Goal: Information Seeking & Learning: Learn about a topic

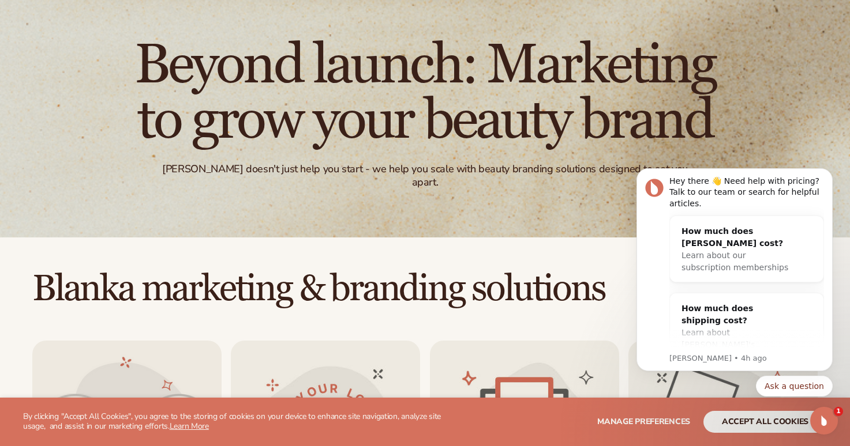
scroll to position [407, 0]
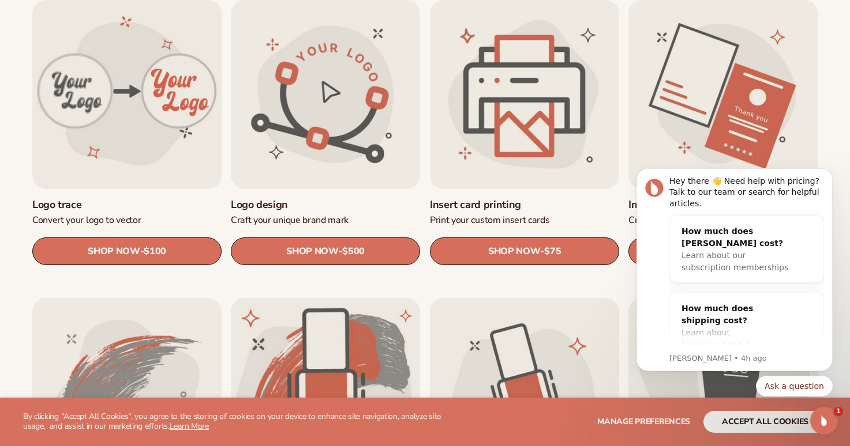
click at [524, 198] on link "Insert card printing" at bounding box center [524, 204] width 189 height 13
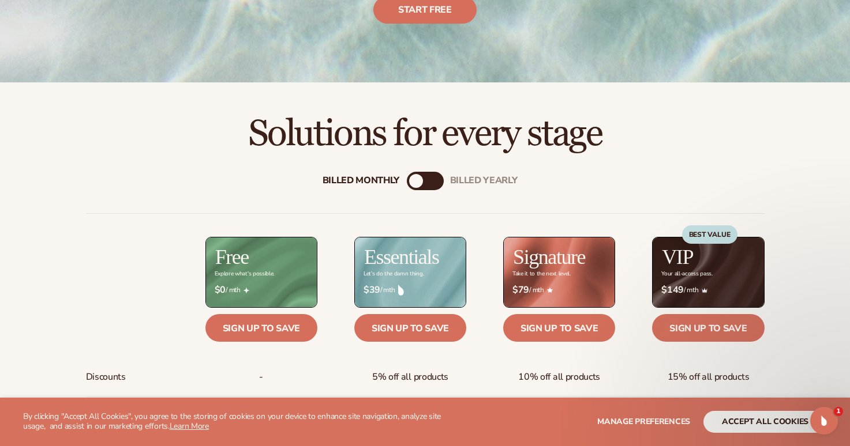
scroll to position [190, 0]
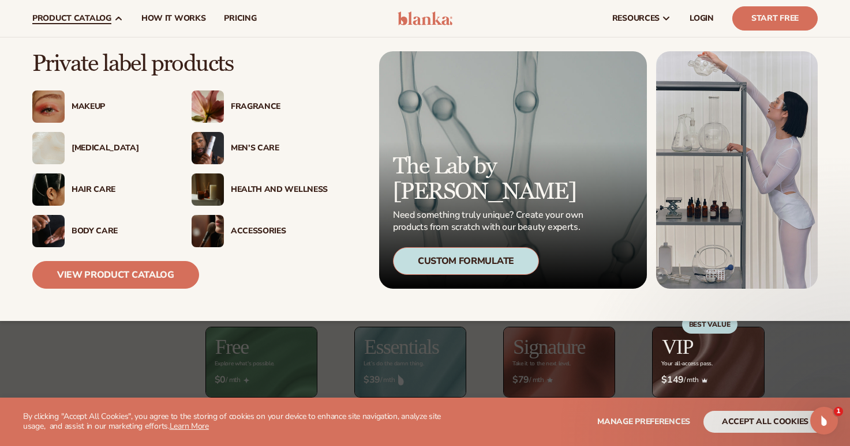
click at [93, 148] on div "[MEDICAL_DATA]" at bounding box center [120, 149] width 97 height 10
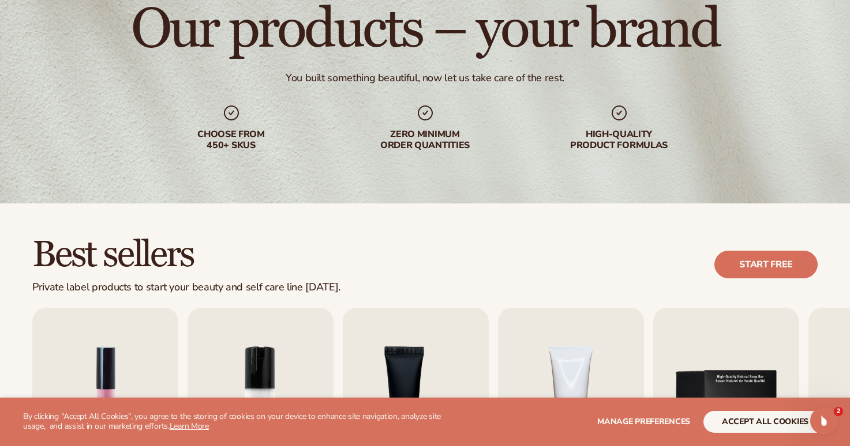
scroll to position [270, 0]
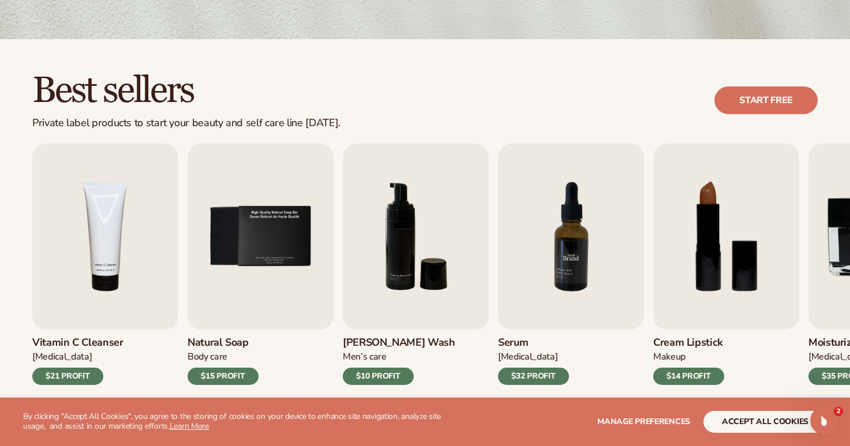
click at [575, 236] on img "7 / 9" at bounding box center [571, 237] width 146 height 186
click at [561, 284] on img "7 / 9" at bounding box center [571, 237] width 146 height 186
click at [541, 371] on div "$32 PROFIT" at bounding box center [533, 376] width 71 height 17
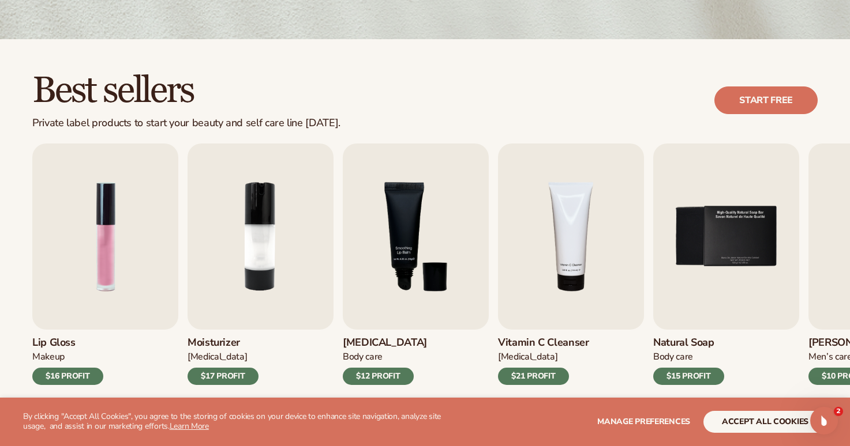
click at [546, 371] on div "$21 PROFIT" at bounding box center [533, 376] width 71 height 17
click at [555, 292] on img "4 / 9" at bounding box center [571, 237] width 146 height 186
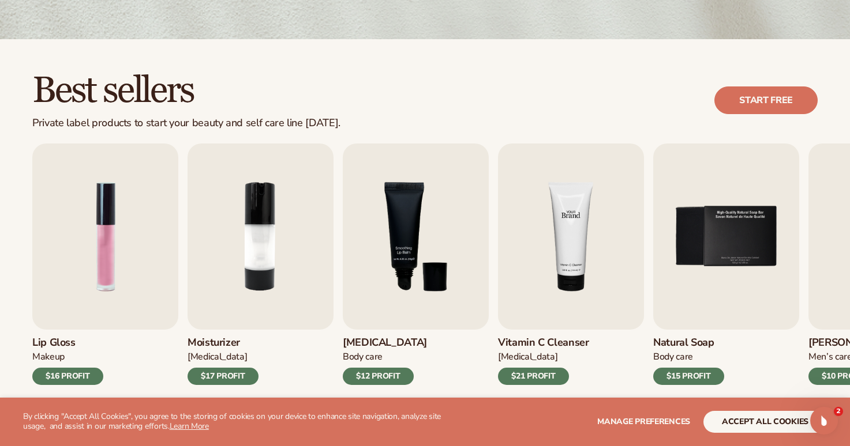
click at [555, 292] on img "4 / 9" at bounding box center [571, 237] width 146 height 186
click at [551, 383] on div "$21 PROFIT" at bounding box center [533, 376] width 71 height 17
